Goal: Navigation & Orientation: Find specific page/section

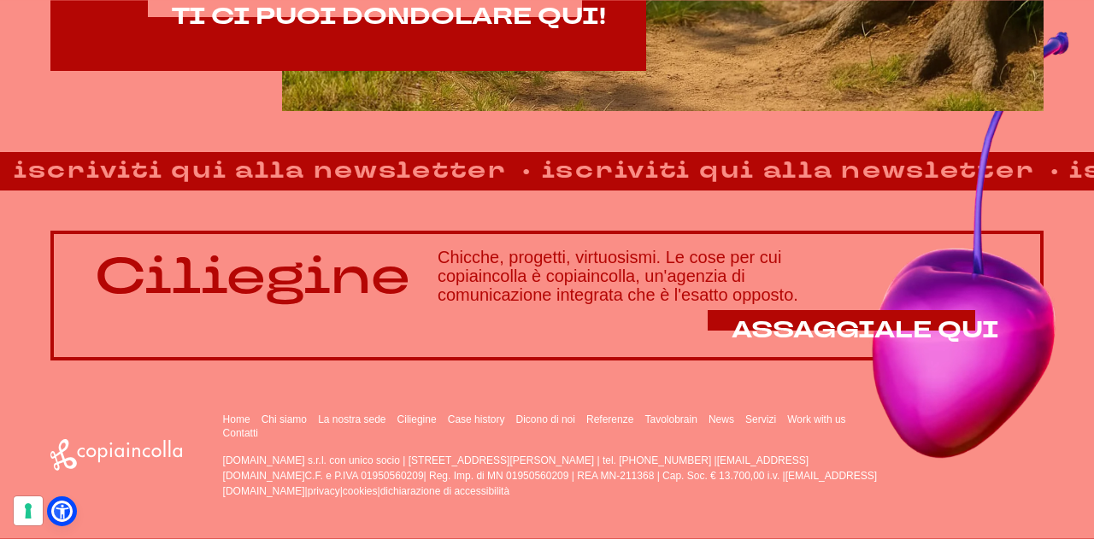
scroll to position [1043, 0]
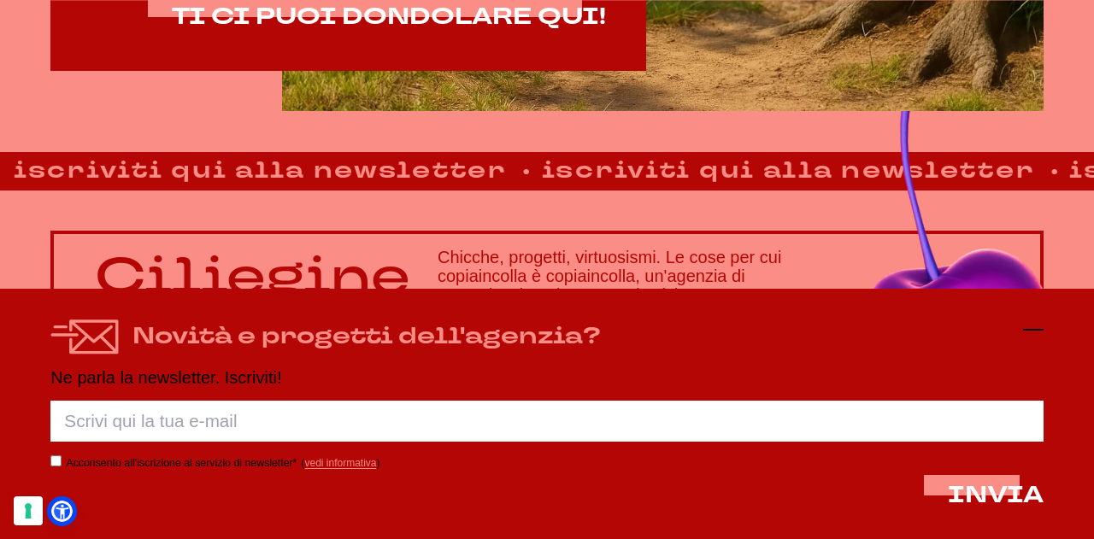
click at [1027, 329] on icon at bounding box center [1033, 330] width 21 height 21
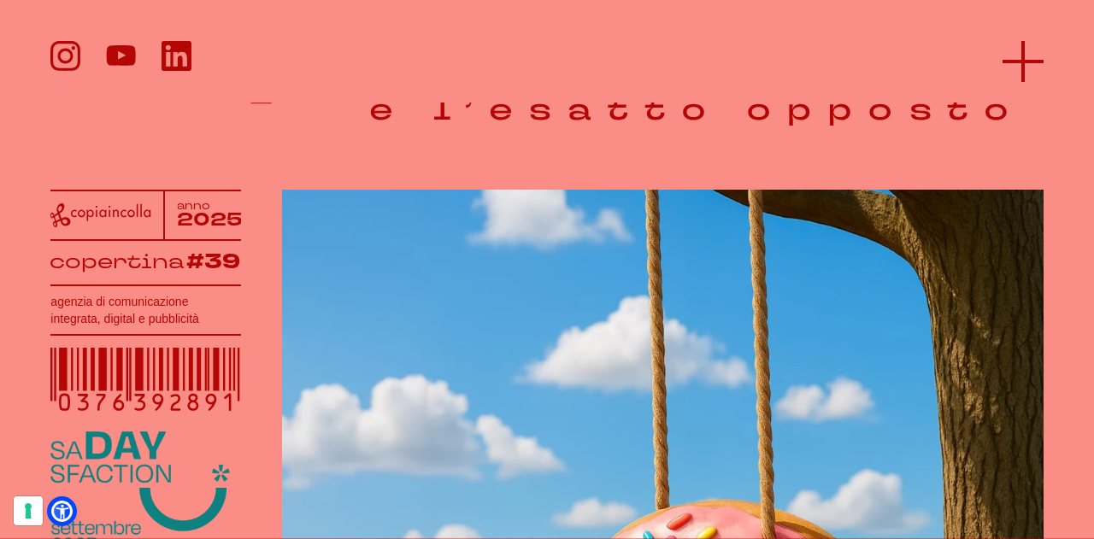
click at [1037, 65] on icon at bounding box center [1023, 61] width 41 height 41
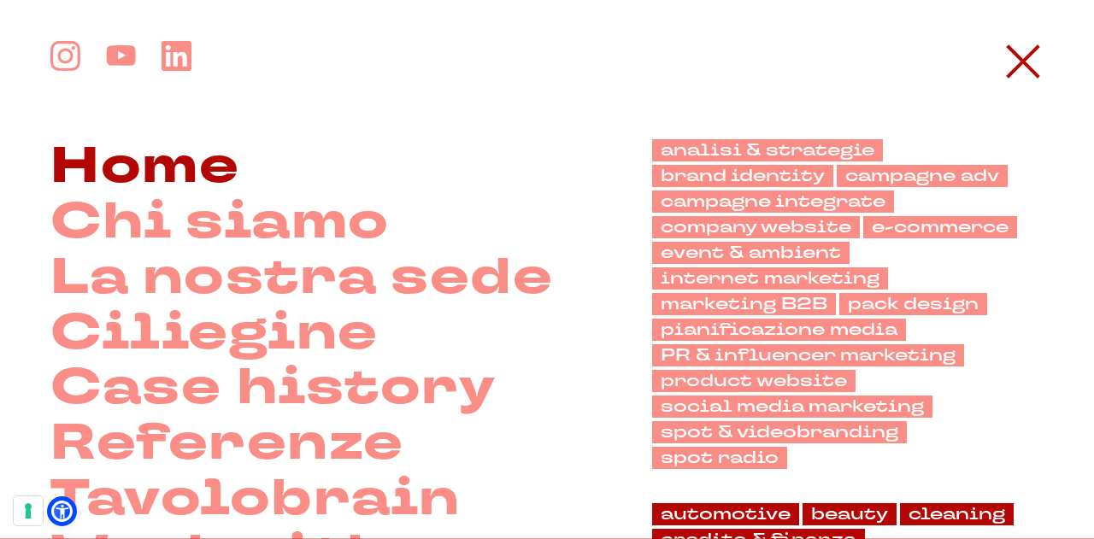
scroll to position [103, 0]
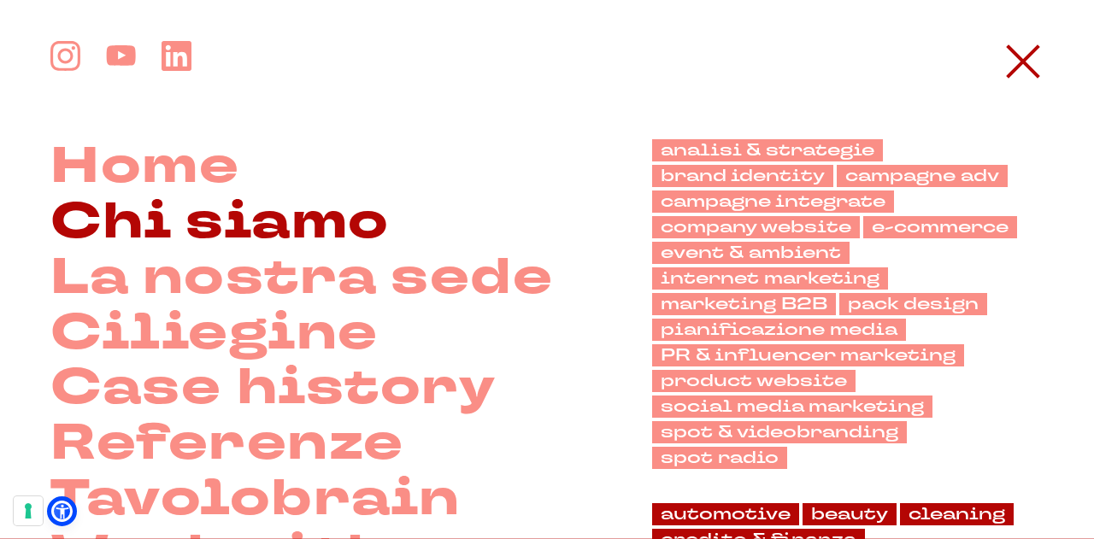
click at [306, 238] on link "Chi siamo" at bounding box center [219, 223] width 338 height 56
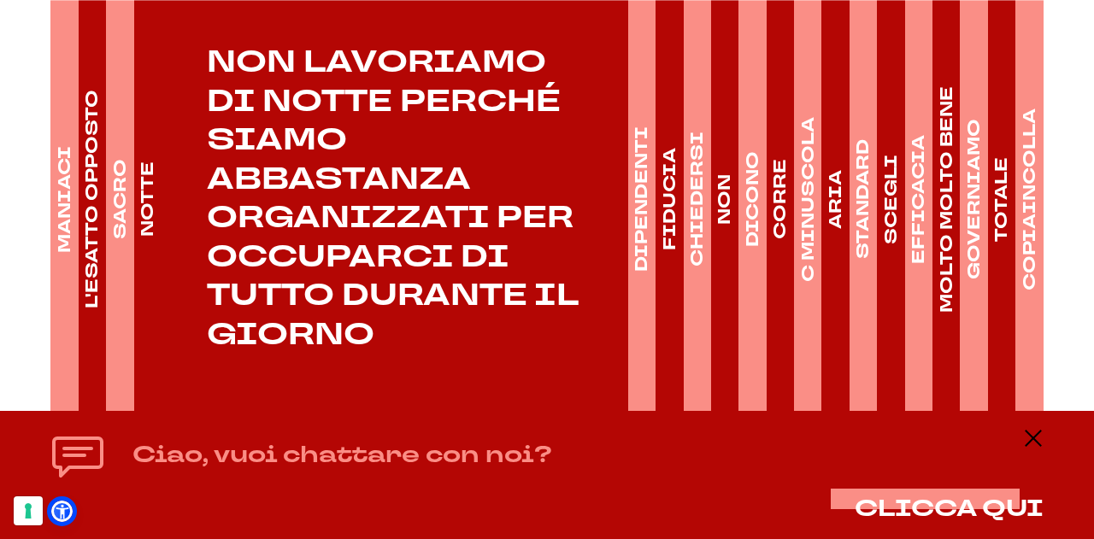
scroll to position [2564, 0]
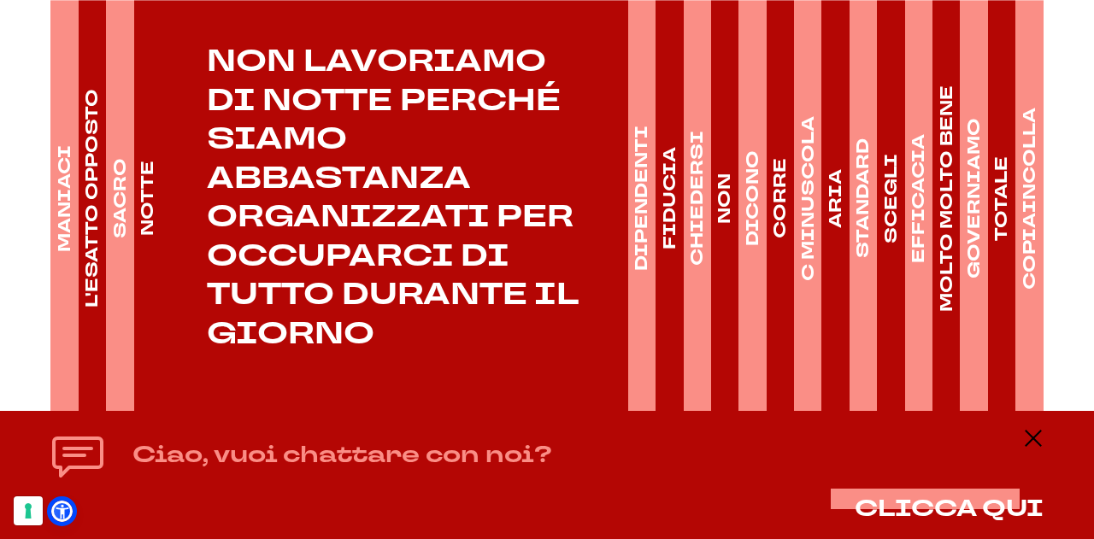
click at [636, 192] on h4 "DIPENDENTI" at bounding box center [642, 199] width 24 height 145
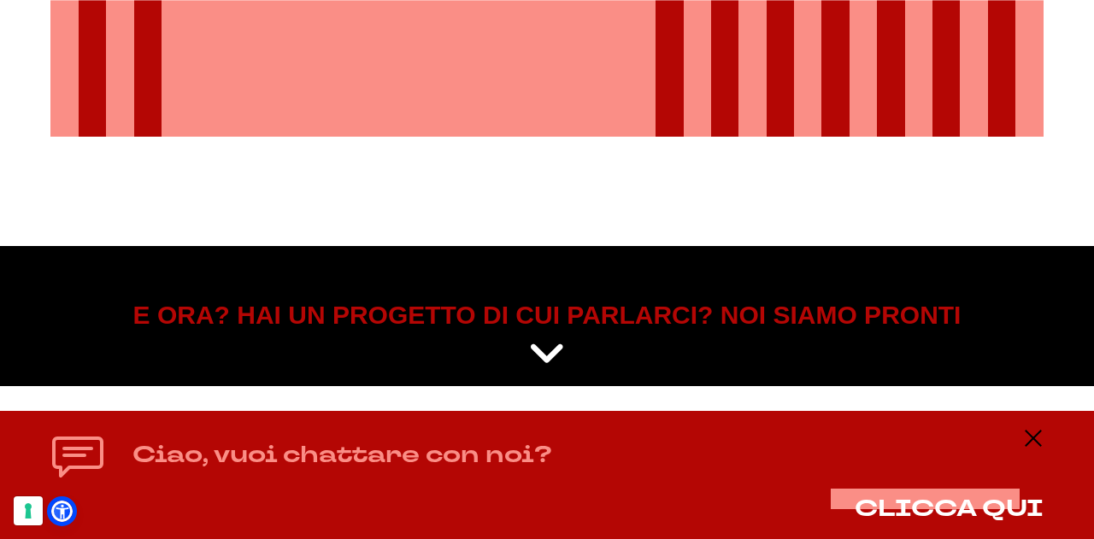
scroll to position [2909, 0]
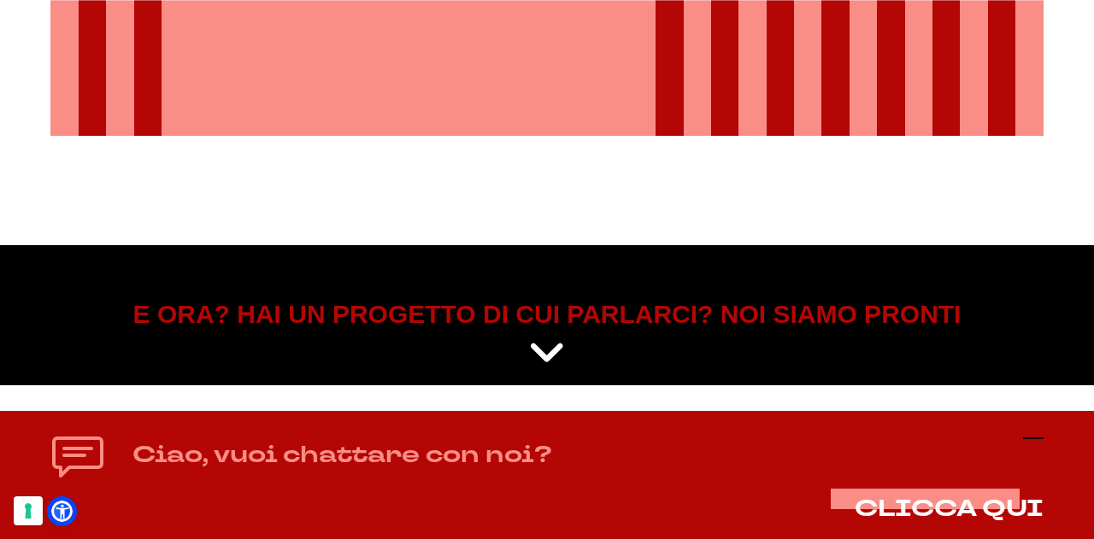
click at [1034, 442] on icon at bounding box center [1033, 438] width 21 height 21
